Goal: Find specific page/section: Find specific page/section

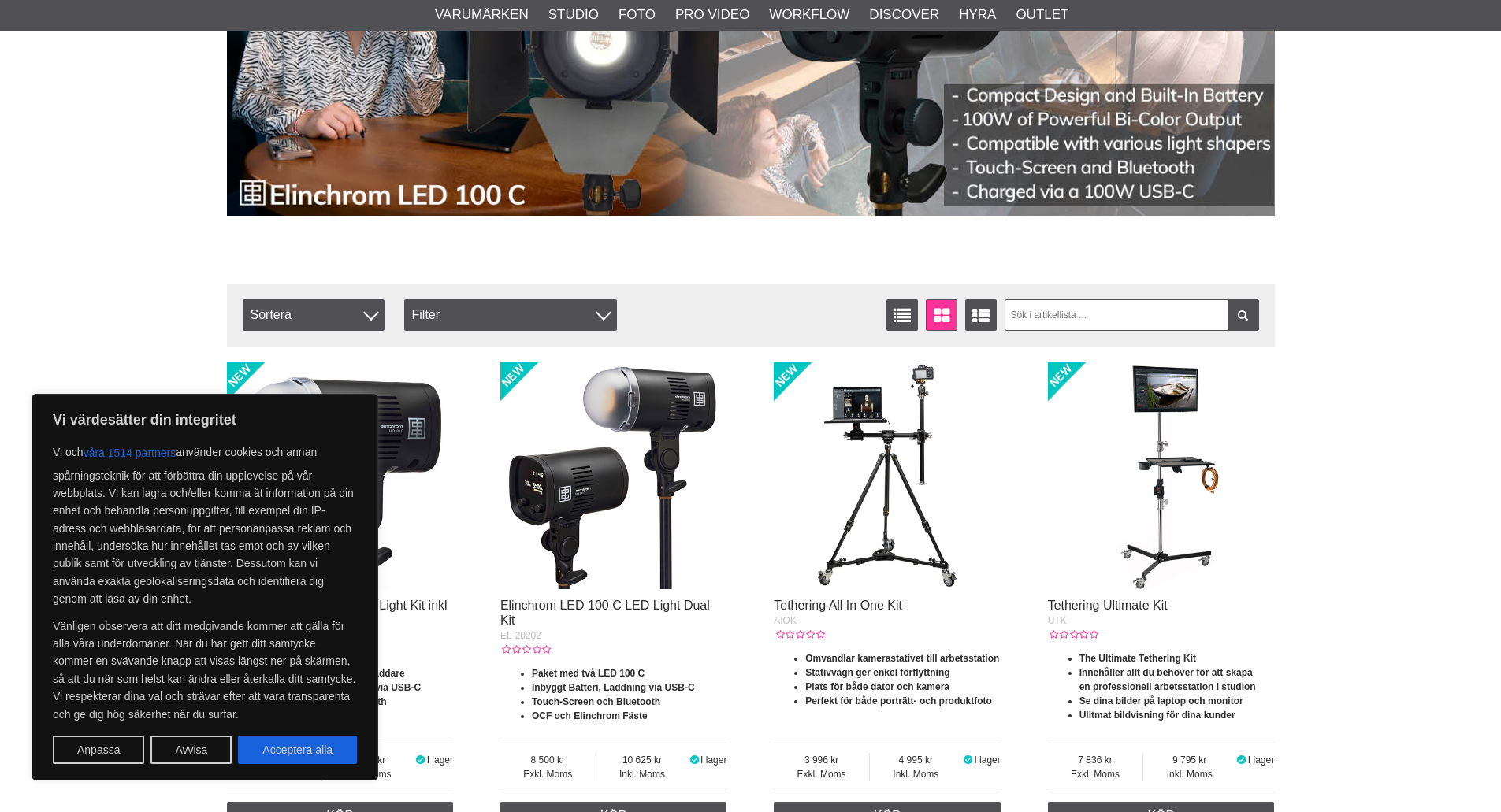
scroll to position [315, 0]
click at [286, 749] on button "Acceptera alla" at bounding box center [297, 749] width 119 height 28
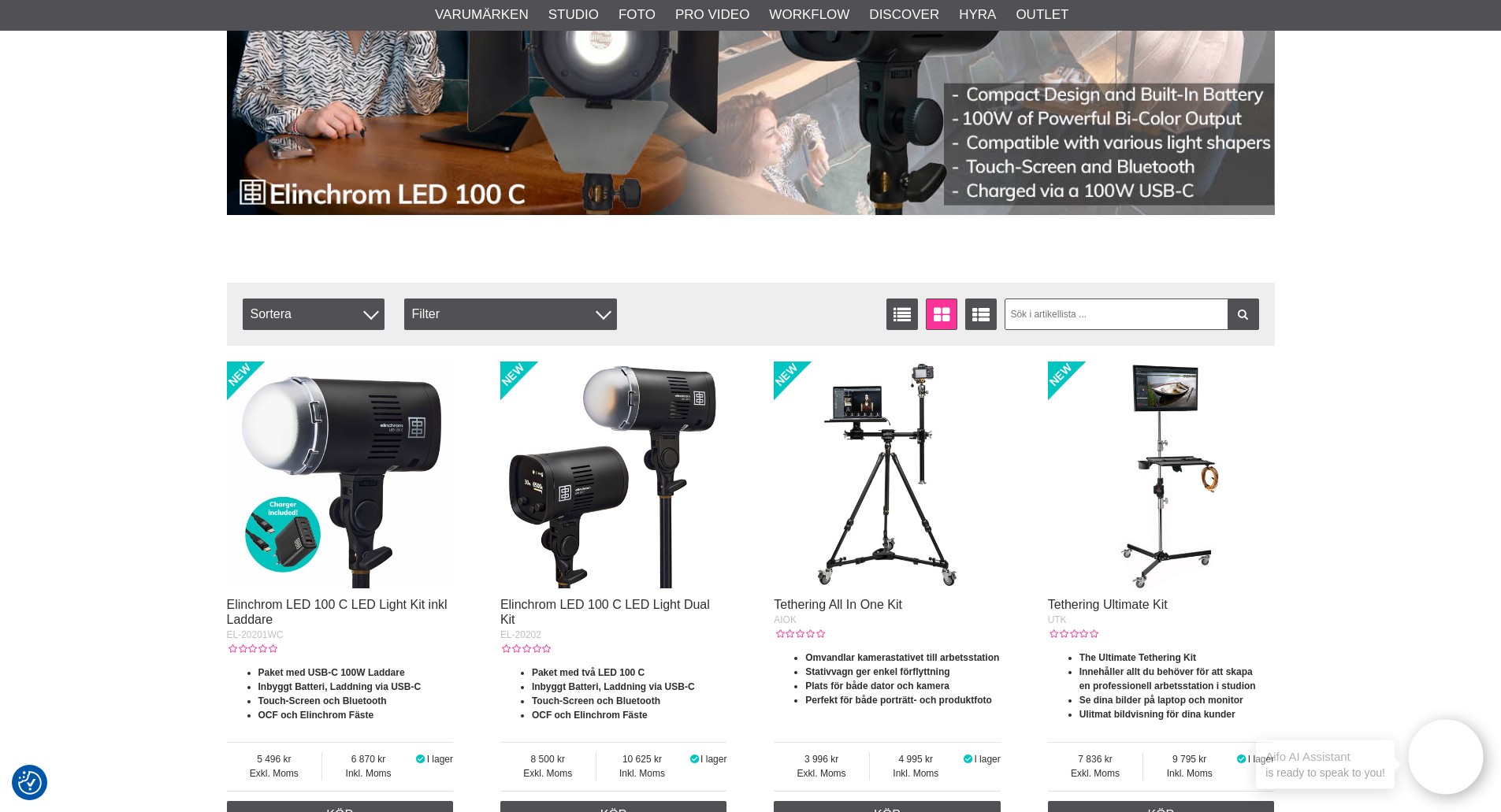
checkbox input "true"
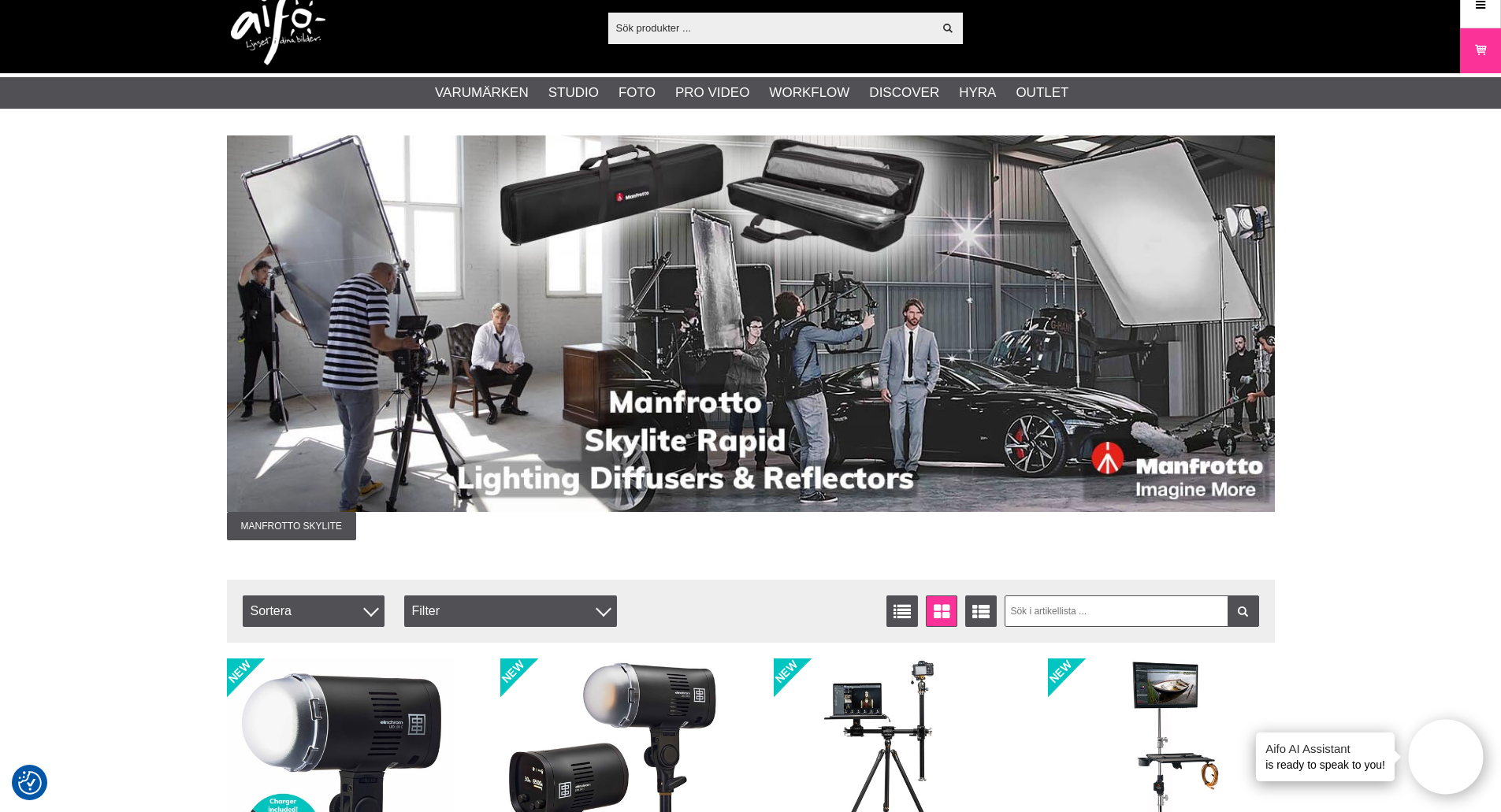
scroll to position [0, 0]
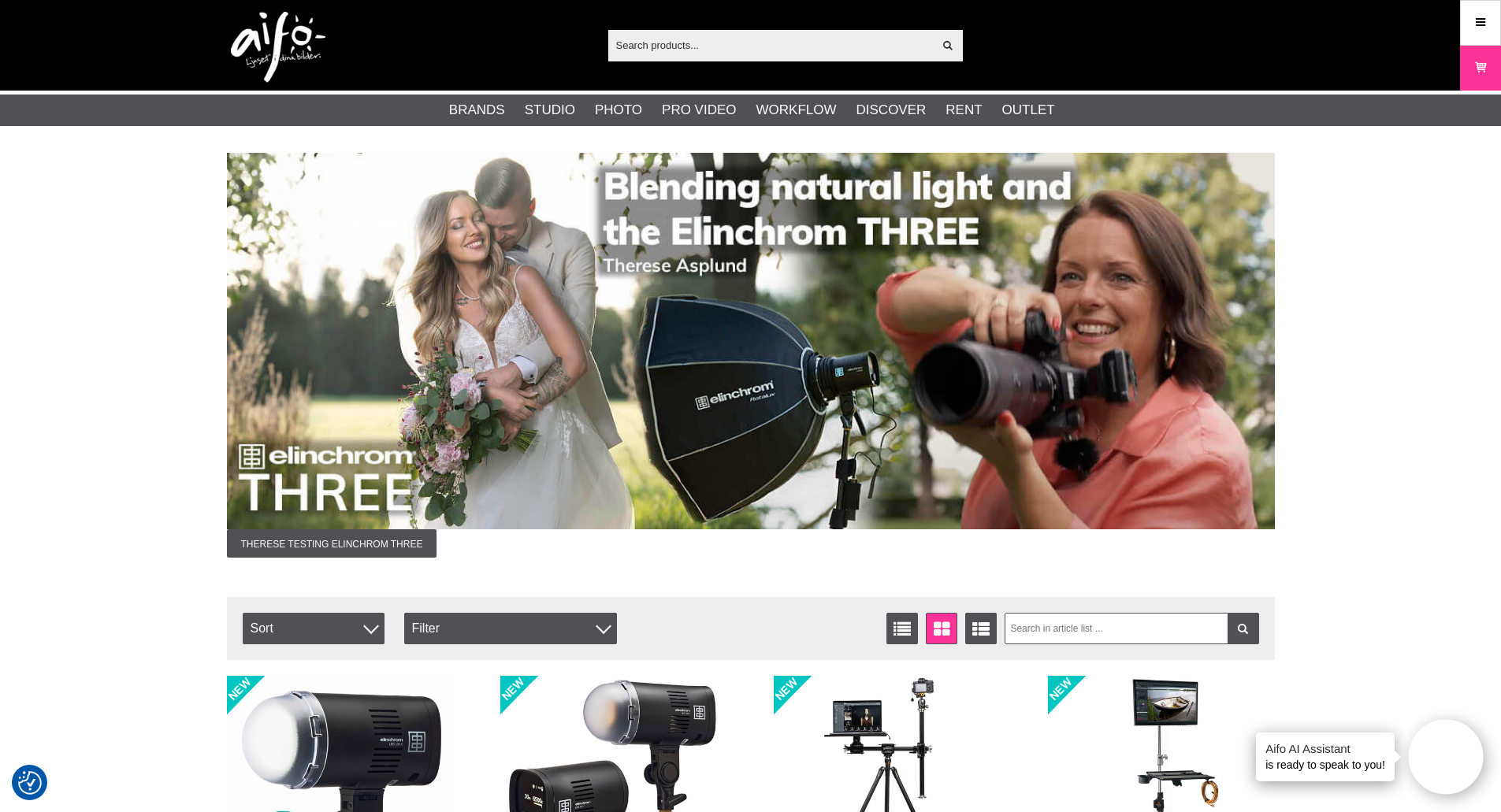
click at [757, 44] on input "text" at bounding box center [771, 44] width 325 height 23
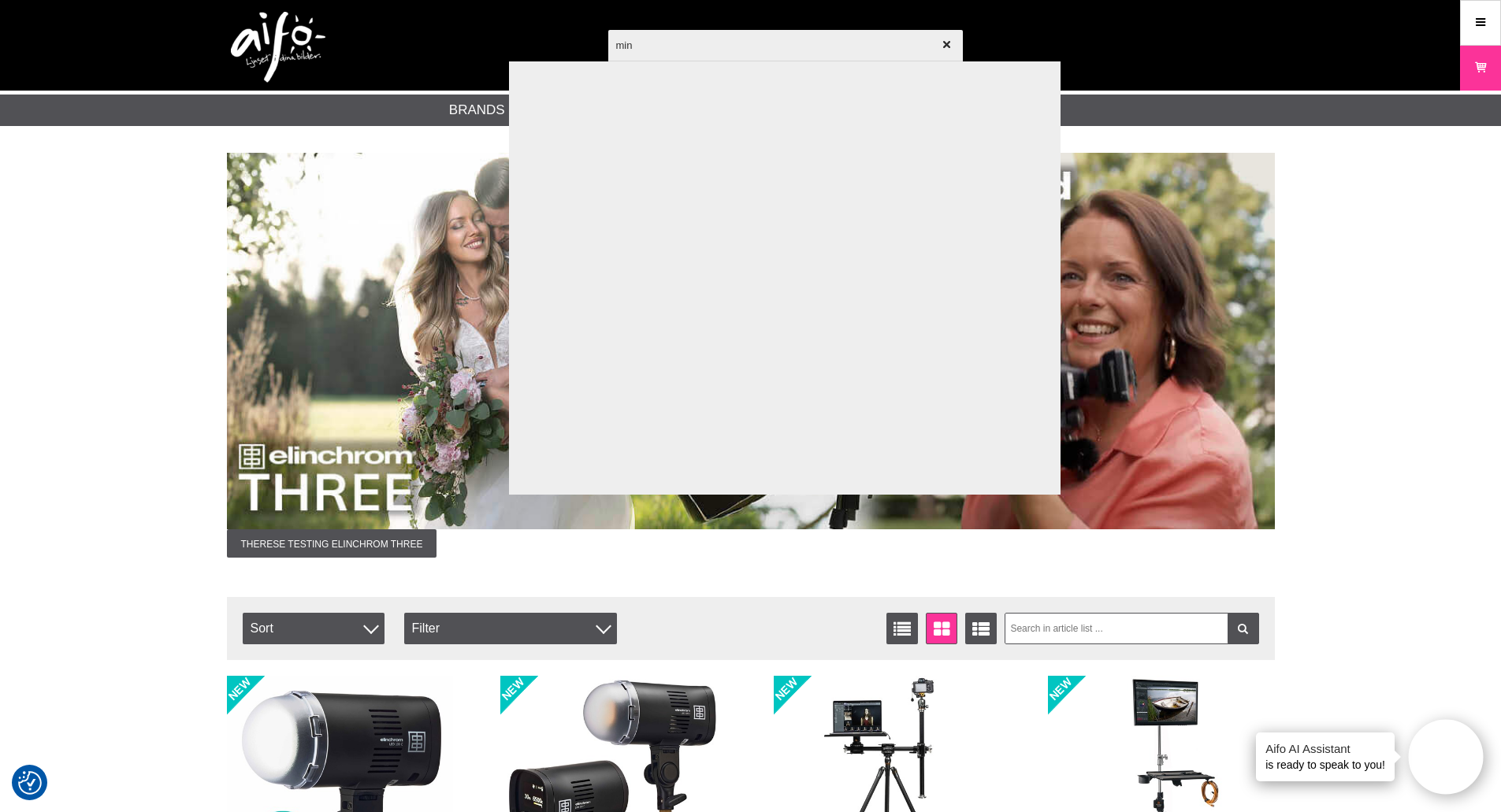
type input "mini"
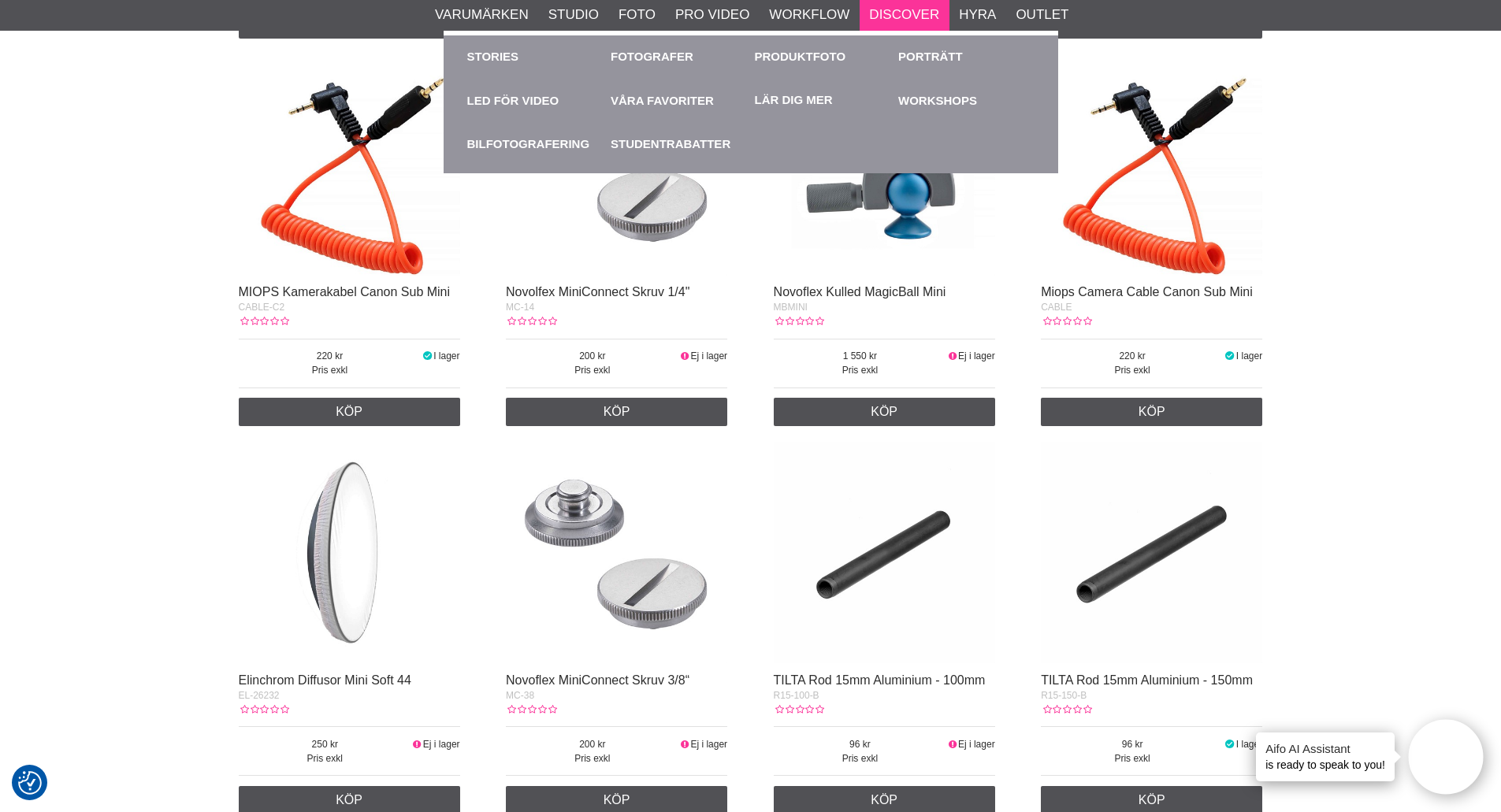
scroll to position [1102, 0]
